Goal: Book appointment/travel/reservation

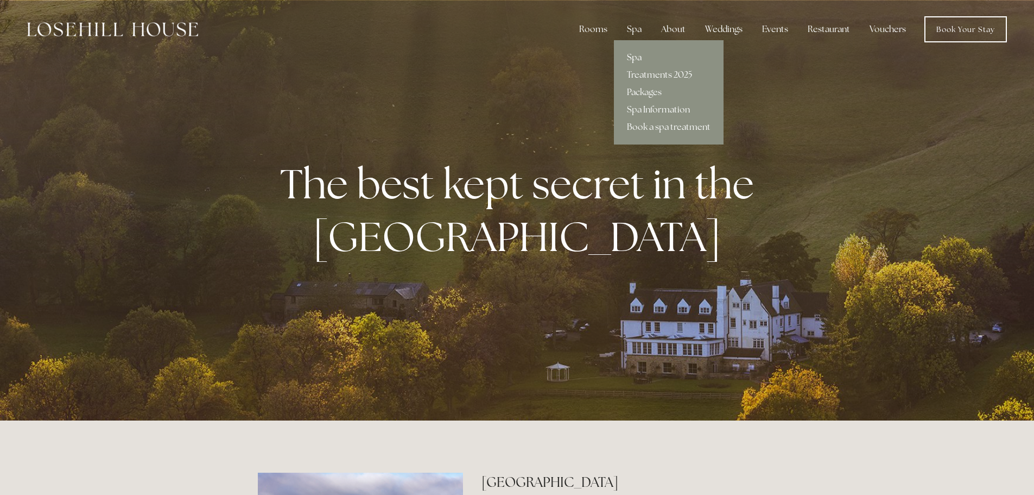
click at [661, 56] on link "Spa" at bounding box center [669, 57] width 110 height 17
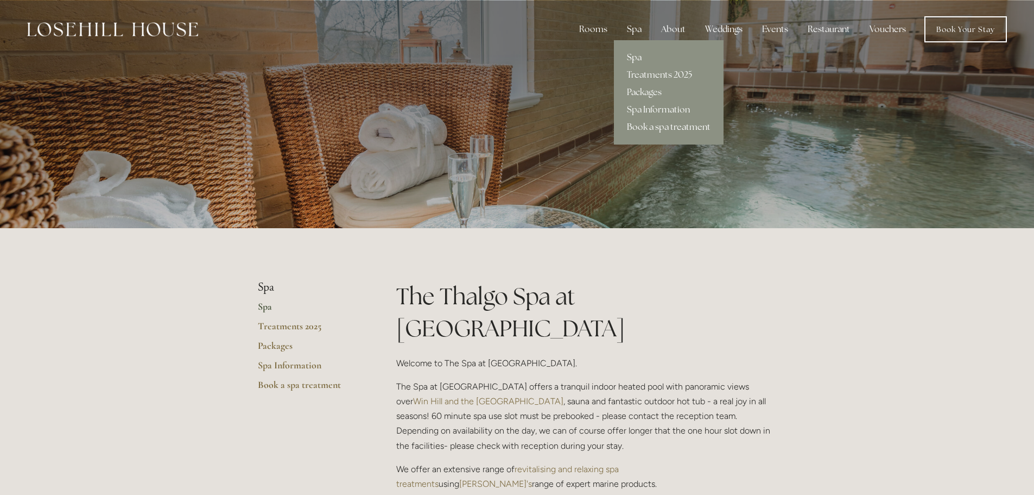
click at [665, 128] on link "Book a spa treatment" at bounding box center [669, 126] width 110 height 17
